Goal: Task Accomplishment & Management: Manage account settings

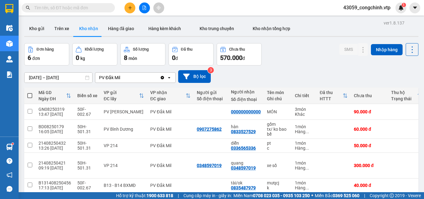
click at [80, 9] on input "text" at bounding box center [70, 7] width 73 height 7
click at [48, 8] on input "text" at bounding box center [70, 7] width 73 height 7
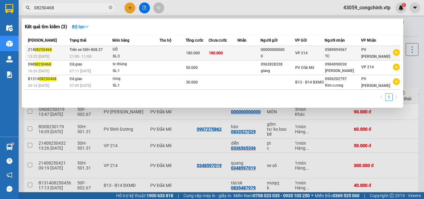
type input "08250468"
click at [175, 53] on td at bounding box center [173, 53] width 26 height 15
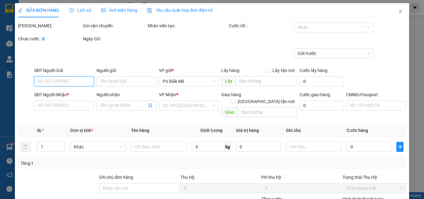
type input "9.000"
type input "00000000000"
type input "0"
type input "0589094567"
type input "TC"
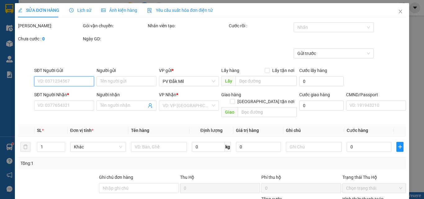
type input "180.000"
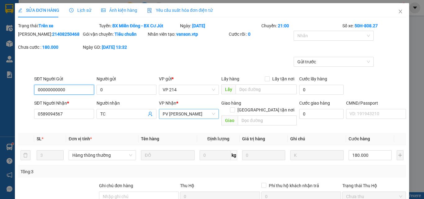
click at [190, 114] on span "PV [PERSON_NAME]" at bounding box center [189, 113] width 53 height 9
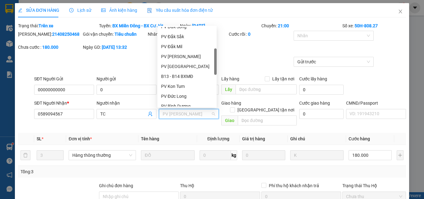
scroll to position [75, 0]
click at [181, 44] on div "PV Đắk Mil" at bounding box center [187, 46] width 52 height 7
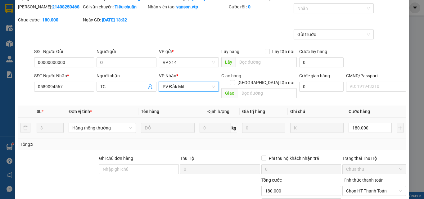
scroll to position [28, 0]
click at [365, 123] on input "180.000" at bounding box center [370, 128] width 43 height 10
type input "6"
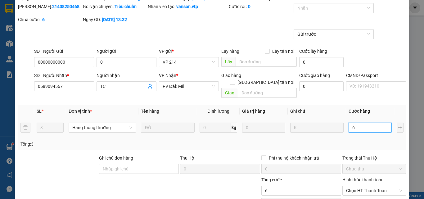
type input "60"
type input "600"
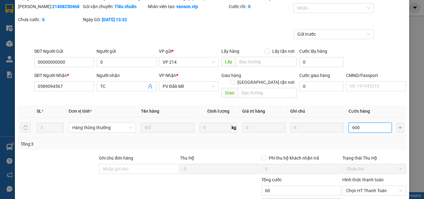
type input "600"
type input "6.000"
type input "60.000"
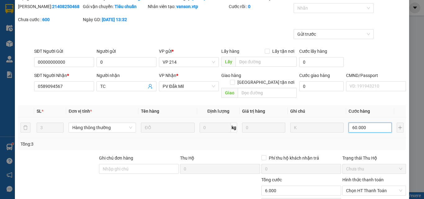
type input "60.000"
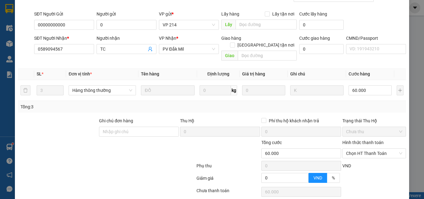
scroll to position [65, 0]
click at [139, 126] on input "Ghi chú đơn hàng" at bounding box center [139, 131] width 80 height 10
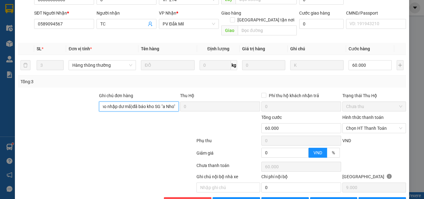
scroll to position [103, 0]
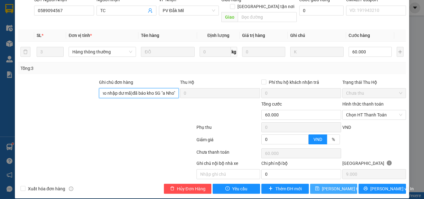
type input "Tổng số lượng món 13 (kho nhập dư mã)đã báo kho SG "a Nho""
click at [327, 185] on span "[PERSON_NAME] thay đổi" at bounding box center [347, 188] width 50 height 7
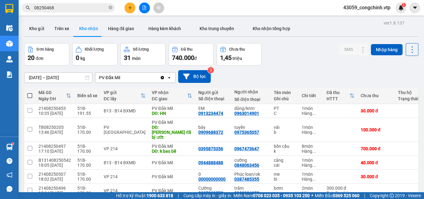
click at [65, 7] on input "08250468" at bounding box center [70, 7] width 73 height 7
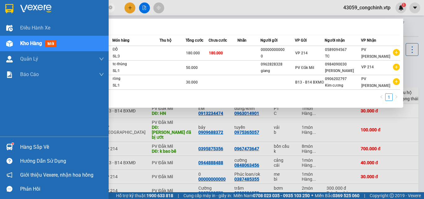
drag, startPoint x: 56, startPoint y: 7, endPoint x: 0, endPoint y: 15, distance: 56.4
click at [0, 15] on section "Kết quả tìm kiếm ( 3 ) Bộ lọc Mã ĐH Trạng thái Món hàng Thu hộ Tổng cước Chưa c…" at bounding box center [212, 99] width 424 height 199
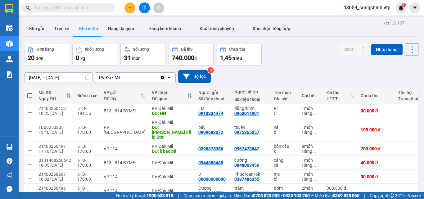
click at [70, 8] on input "text" at bounding box center [70, 7] width 73 height 7
paste input "08250468"
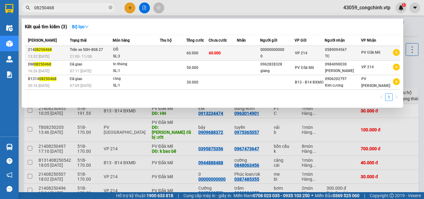
type input "08250468"
click at [143, 53] on div "ĐỒ" at bounding box center [136, 49] width 47 height 7
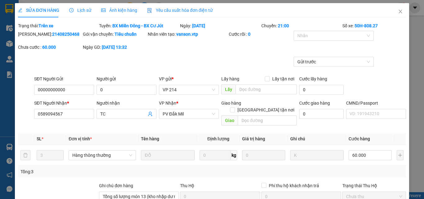
type input "00000000000"
type input "0"
type input "0589094567"
type input "TC"
type input "Tổng số lượng món 13 (kho nhập dư mã)đã báo kho SG "a Nho""
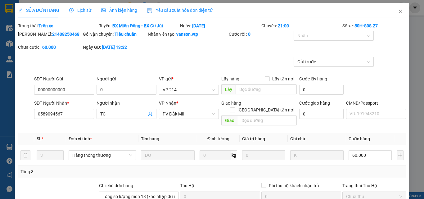
type input "60.000"
type input "3.000"
click at [194, 53] on div "Mã ĐH: 21408250468 Gói vận chuyển: Tiêu chuẩn Nhân viên tạo: vanson.vtp Cước rồ…" at bounding box center [212, 44] width 390 height 26
click at [399, 12] on icon "close" at bounding box center [400, 12] width 3 height 4
